Goal: Check status: Check status

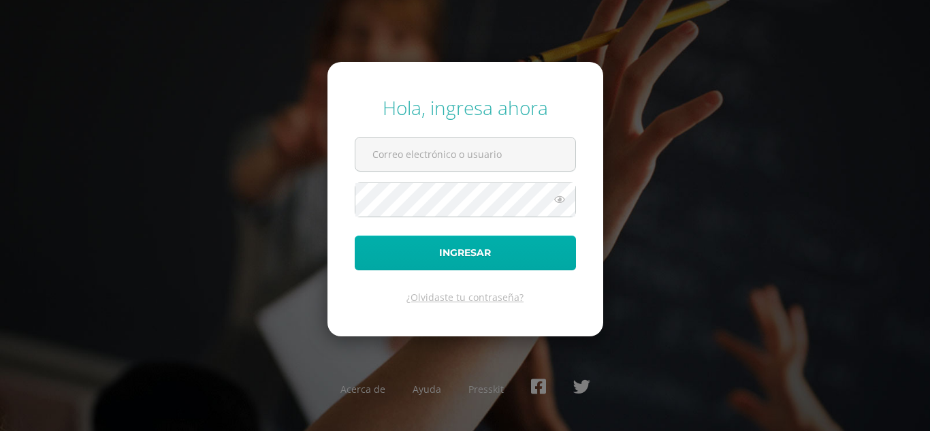
type input "2022002@maiagt.org"
click at [398, 249] on button "Ingresar" at bounding box center [465, 253] width 221 height 35
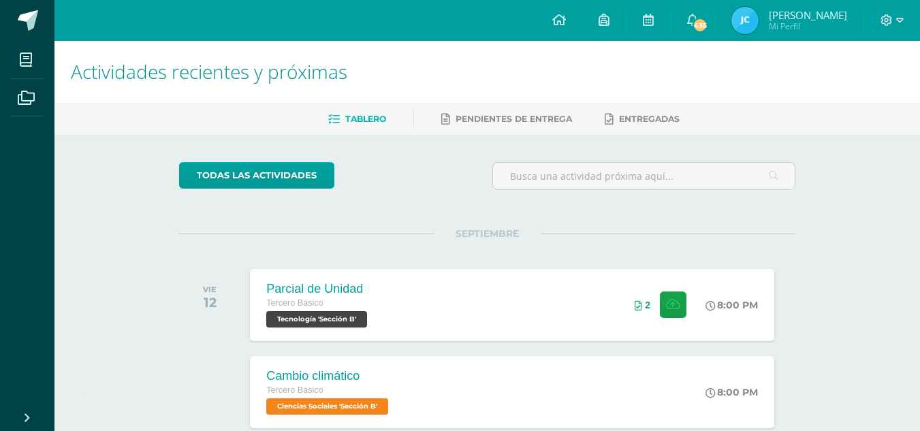
click at [759, 23] on img at bounding box center [744, 20] width 27 height 27
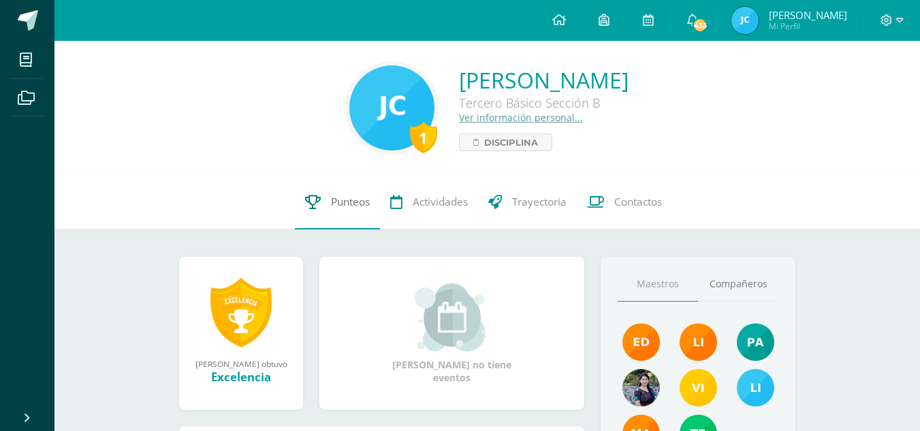
click at [324, 202] on link "Punteos" at bounding box center [337, 202] width 85 height 54
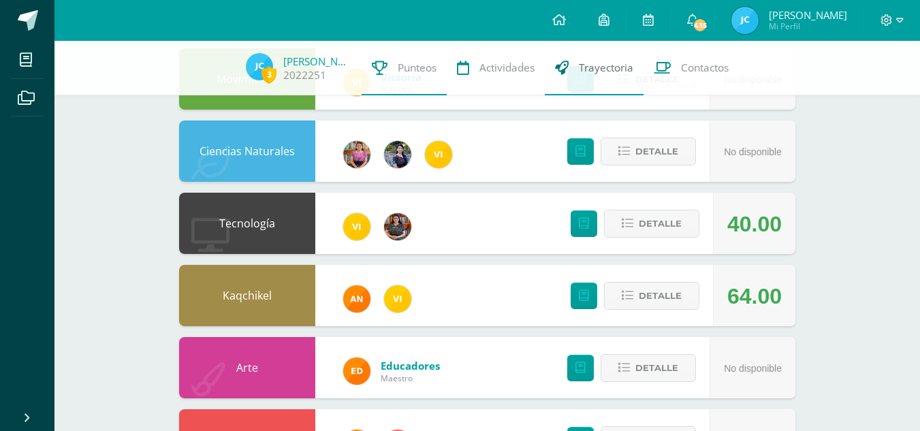
scroll to position [522, 0]
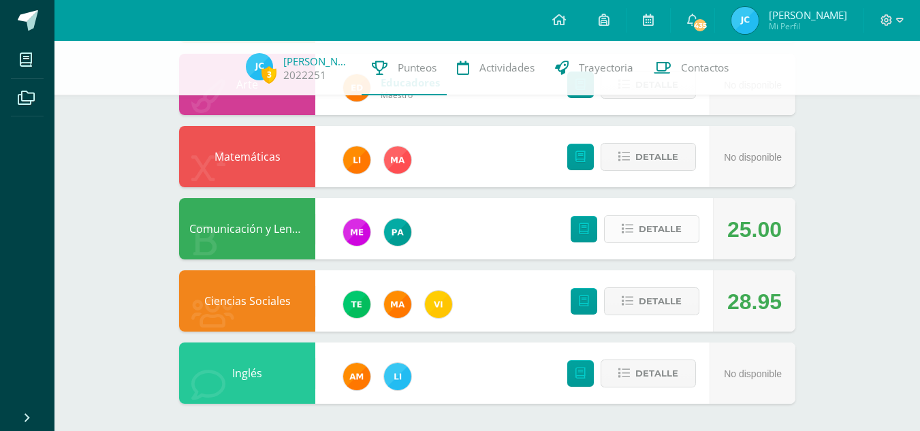
click at [622, 234] on button "Detalle" at bounding box center [651, 229] width 95 height 28
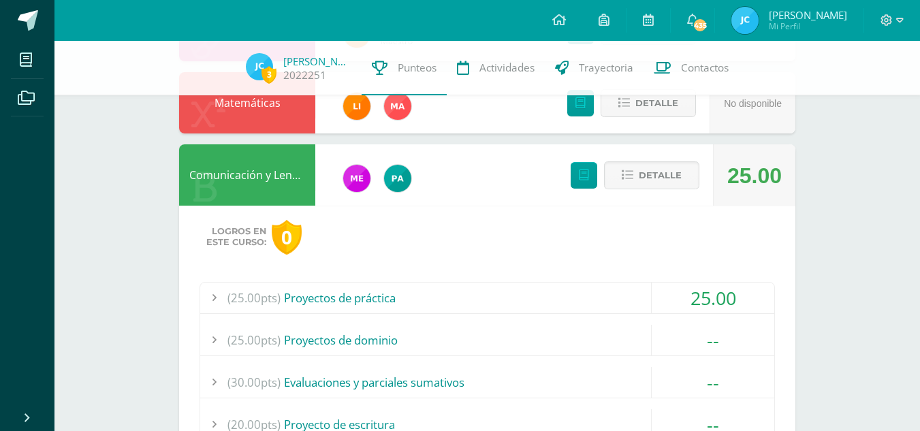
scroll to position [582, 0]
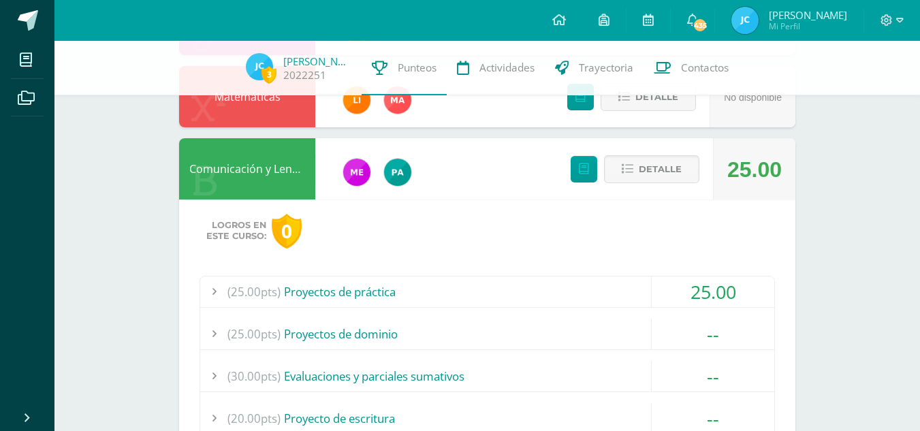
click at [315, 296] on div "(25.00pts) Proyectos de práctica" at bounding box center [487, 291] width 574 height 31
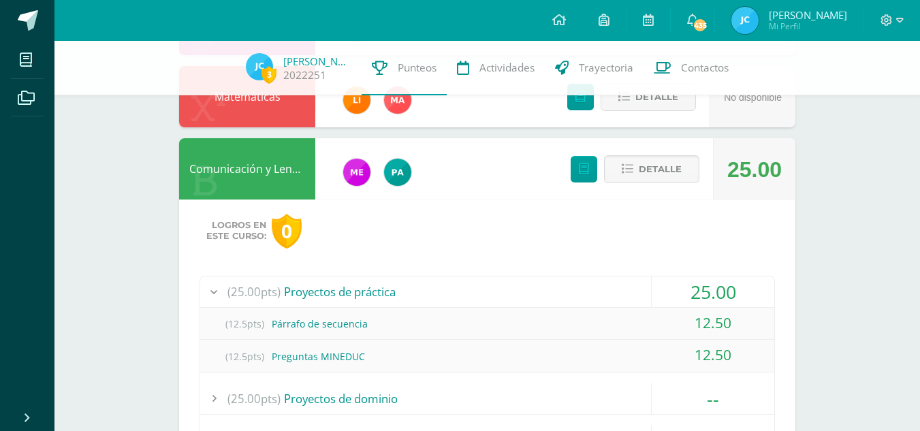
click at [315, 296] on div "(25.00pts) Proyectos de práctica" at bounding box center [487, 291] width 574 height 31
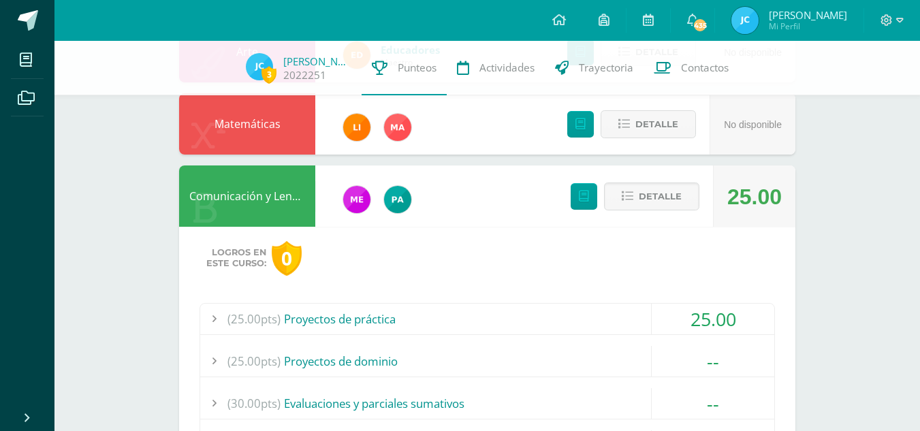
scroll to position [552, 0]
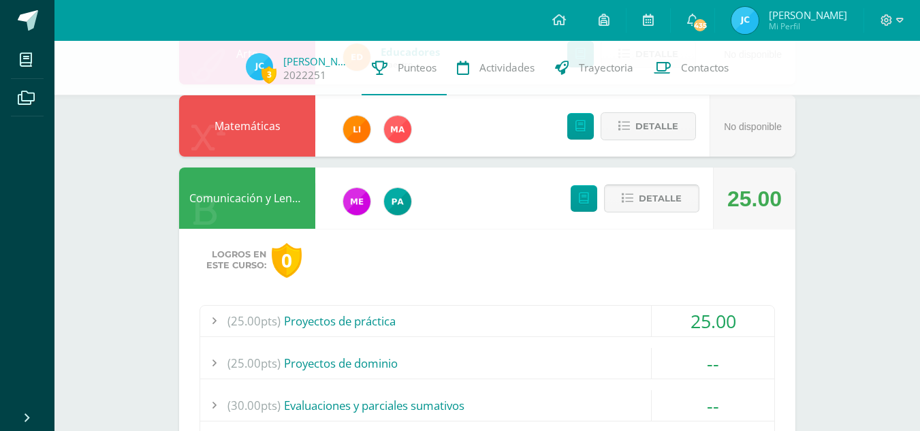
click at [662, 198] on span "Detalle" at bounding box center [660, 198] width 43 height 25
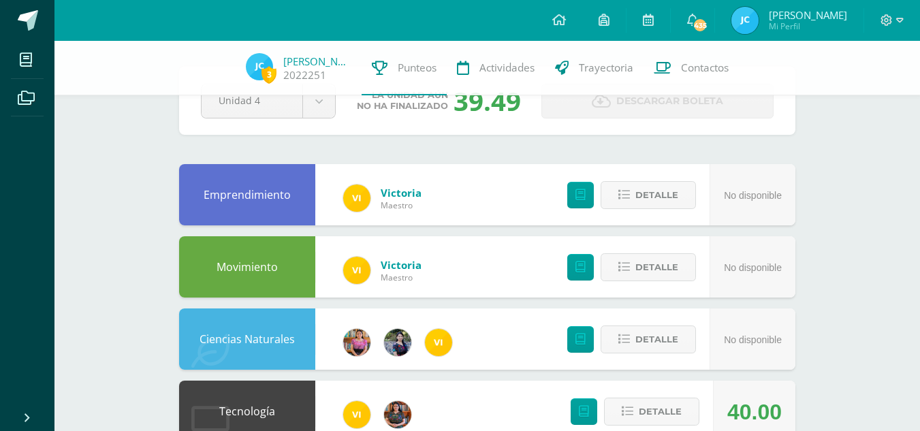
scroll to position [0, 0]
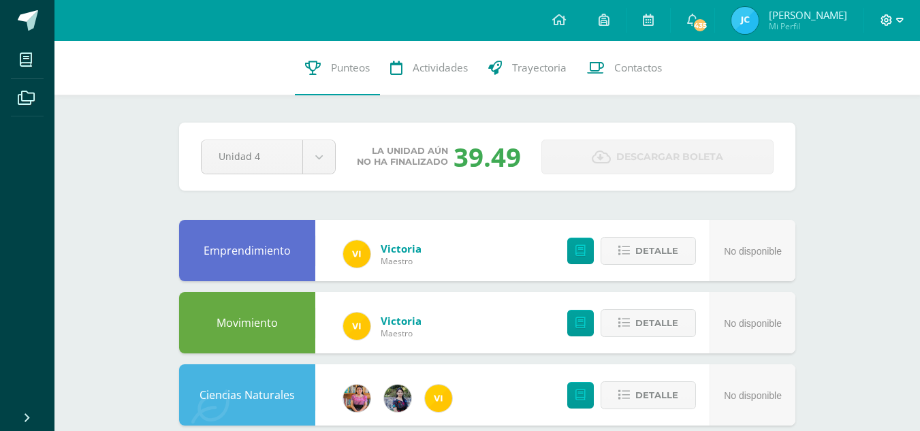
click at [896, 21] on icon at bounding box center [899, 20] width 7 height 12
click at [859, 93] on span "Cerrar sesión" at bounding box center [856, 92] width 61 height 13
